Goal: Find specific page/section: Find specific page/section

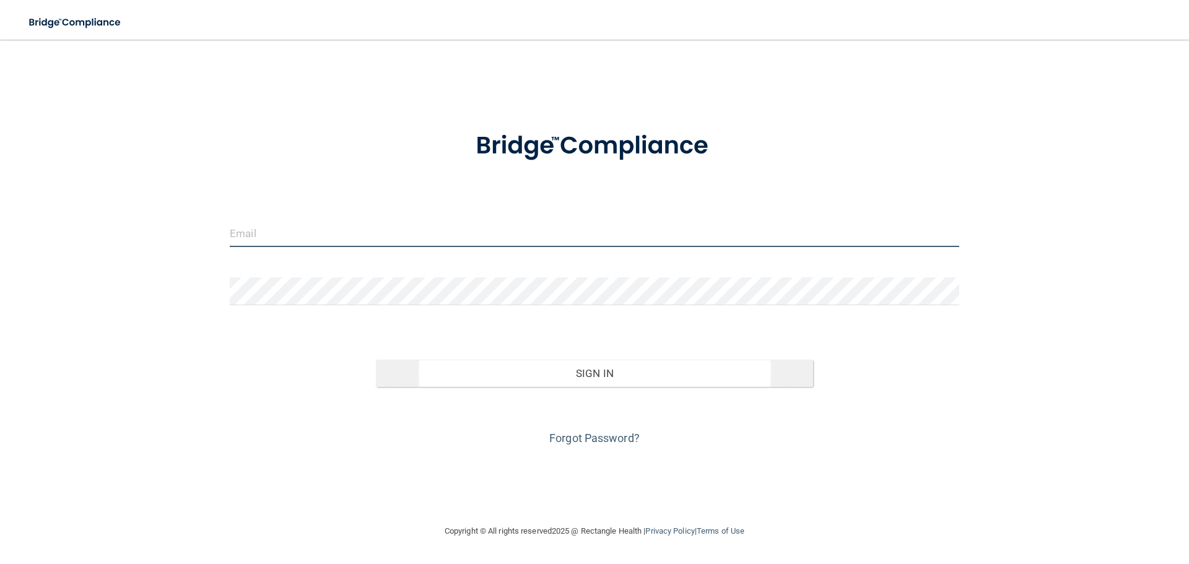
type input "[EMAIL_ADDRESS][DOMAIN_NAME]"
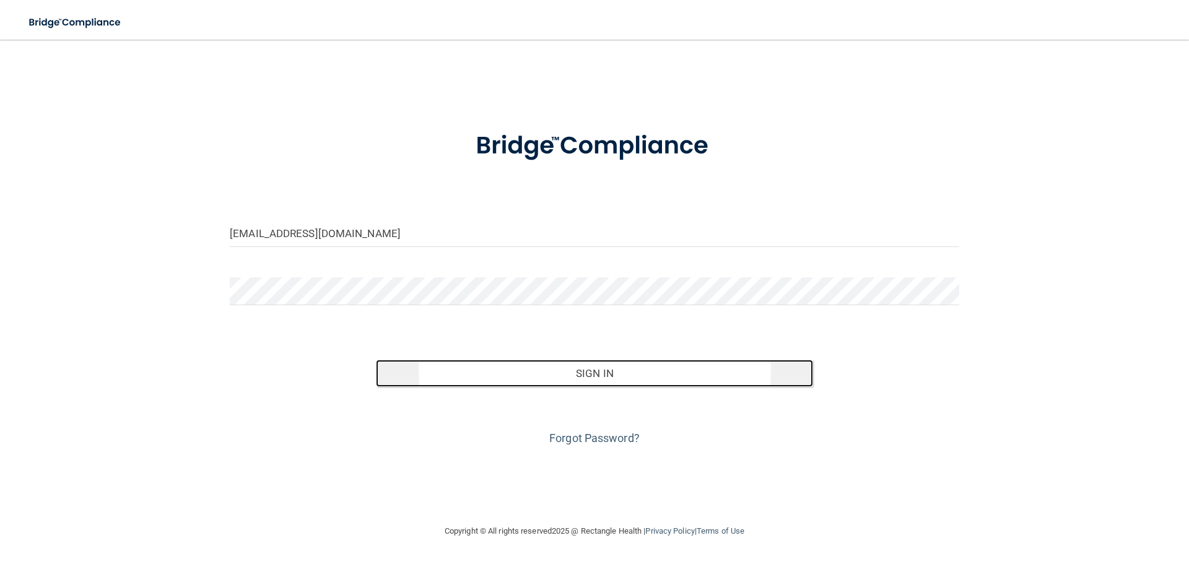
click at [439, 251] on button "Sign In" at bounding box center [595, 373] width 438 height 27
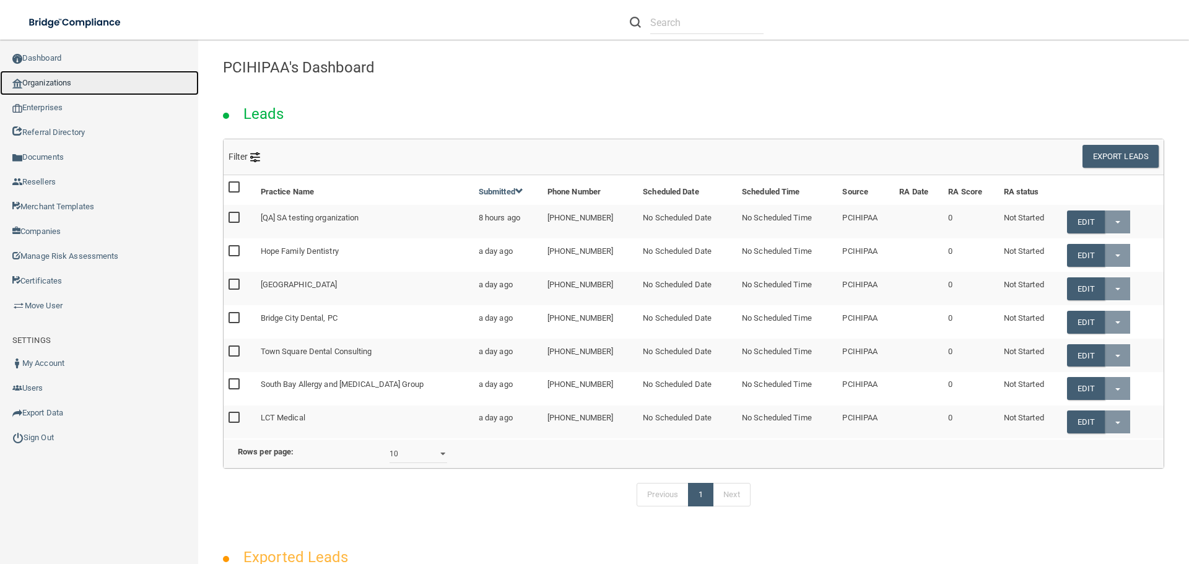
click at [92, 79] on link "Organizations" at bounding box center [99, 83] width 199 height 25
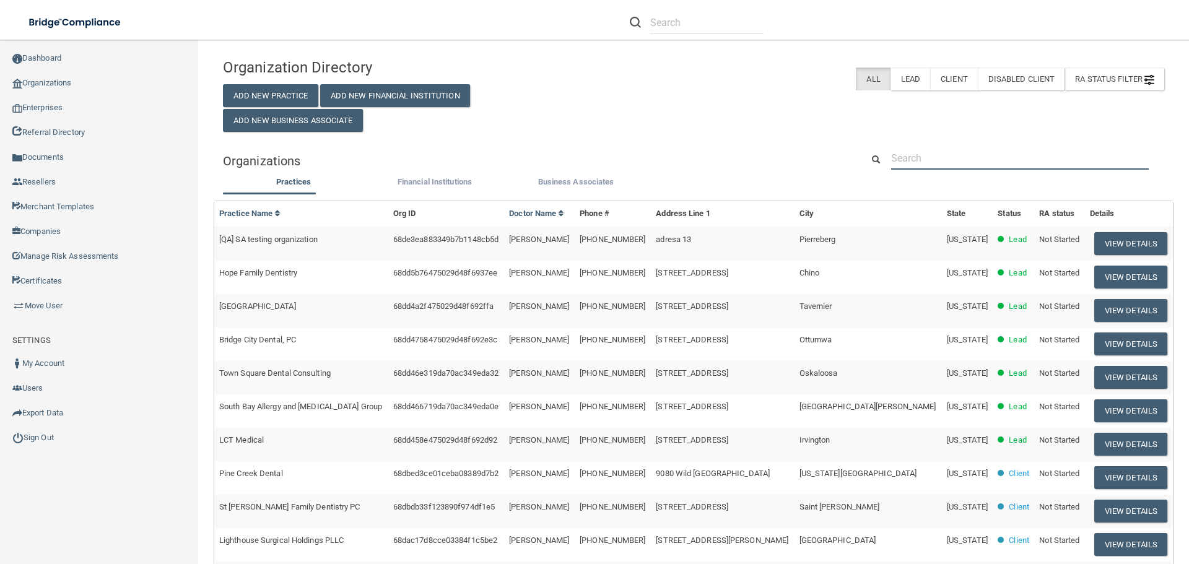
click at [594, 162] on input "text" at bounding box center [1020, 158] width 258 height 23
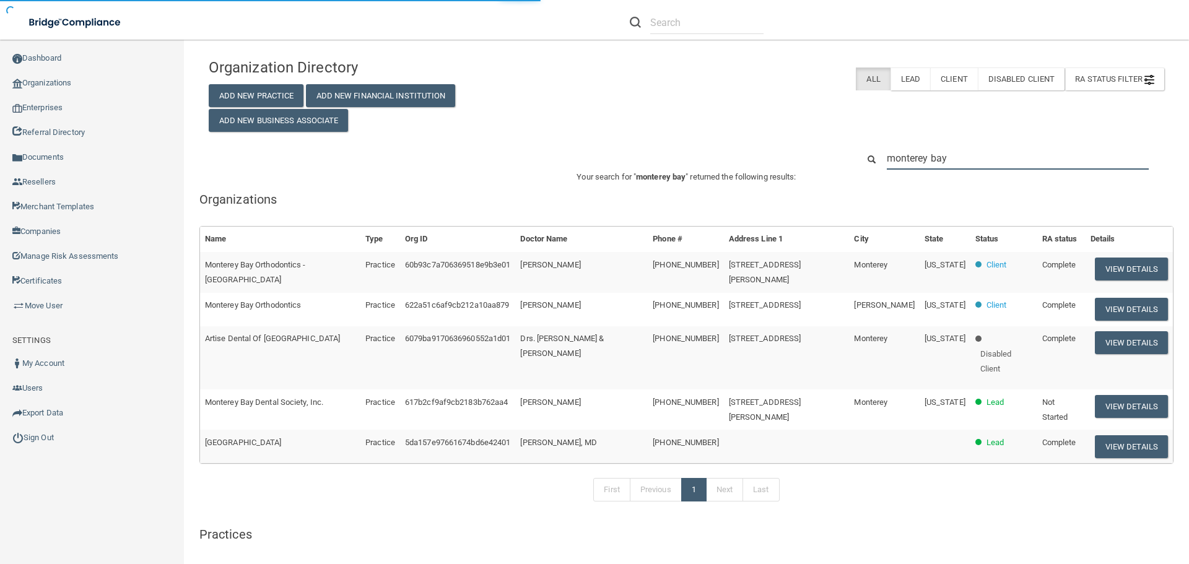
type input "monterey bay"
click at [453, 181] on p "Your search for " monterey bay " returned the following results:" at bounding box center [686, 177] width 974 height 15
click at [594, 251] on button "View Details" at bounding box center [1131, 269] width 73 height 23
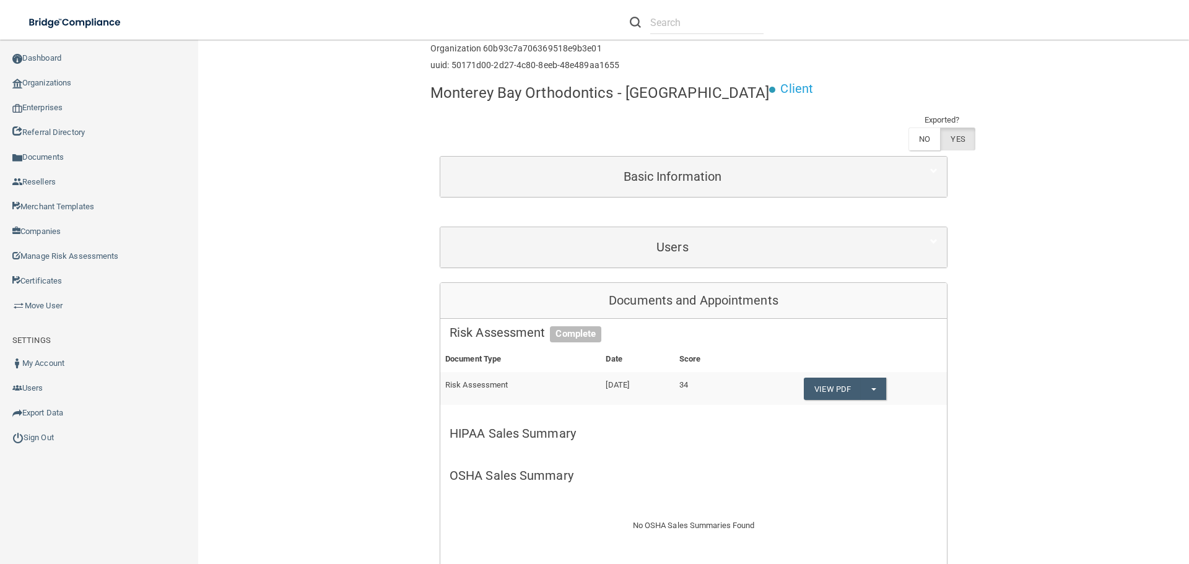
scroll to position [115, 0]
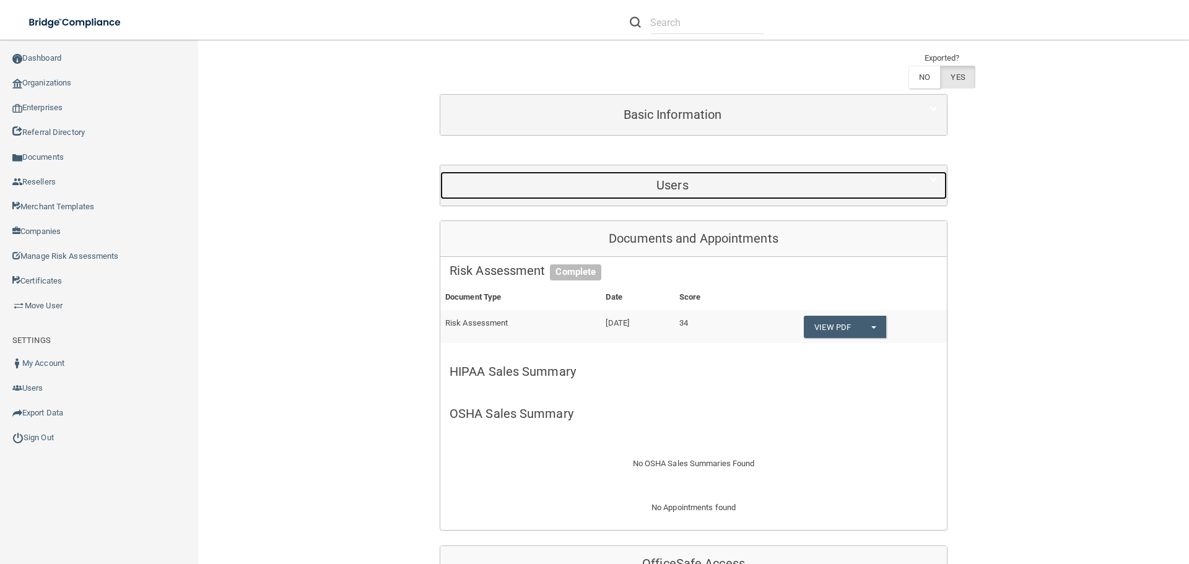
click at [594, 180] on h5 "Users" at bounding box center [673, 185] width 446 height 14
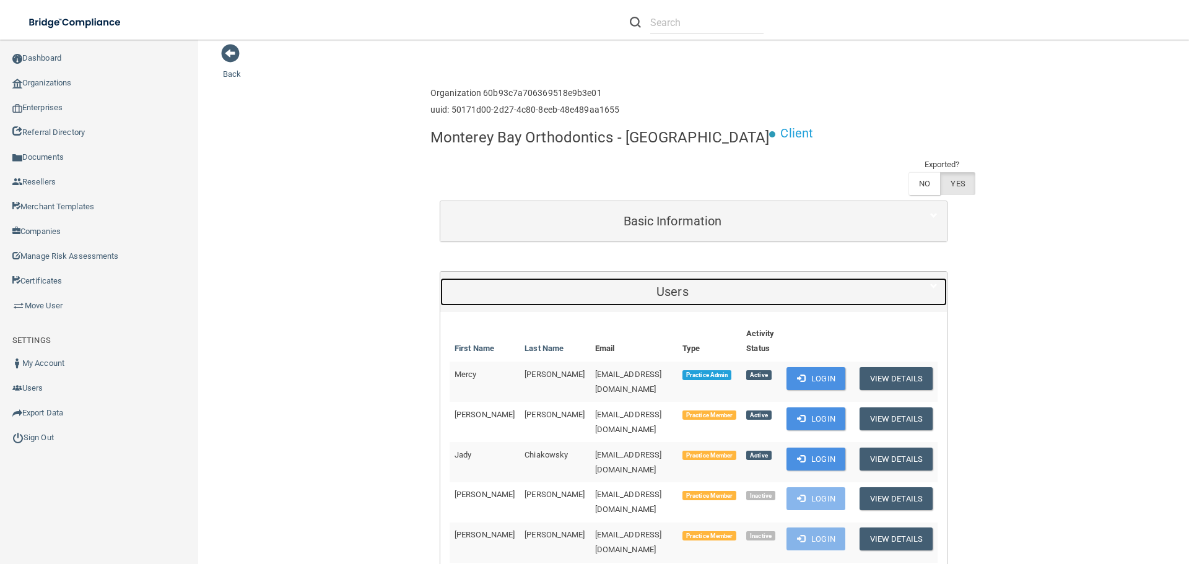
scroll to position [0, 0]
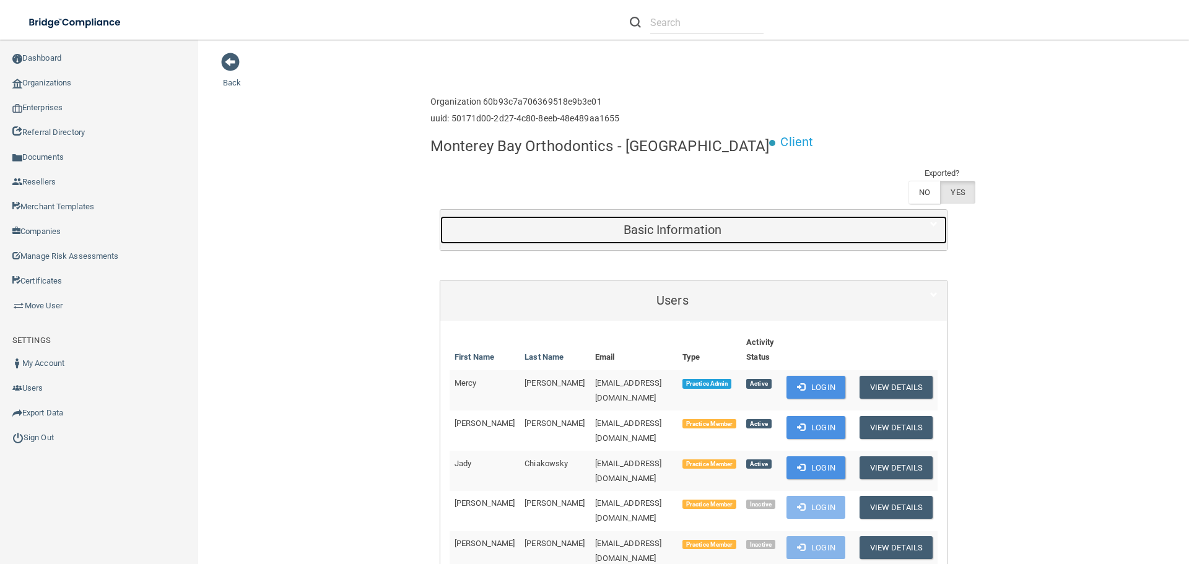
click at [594, 219] on div "Basic Information" at bounding box center [672, 230] width 464 height 28
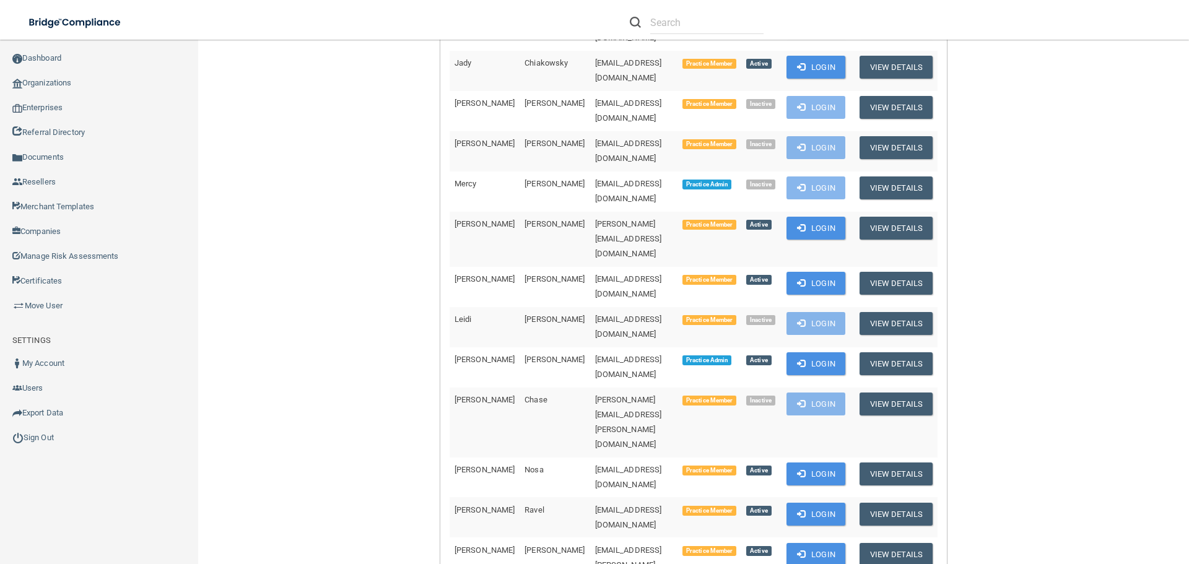
scroll to position [805, 0]
